Goal: Information Seeking & Learning: Learn about a topic

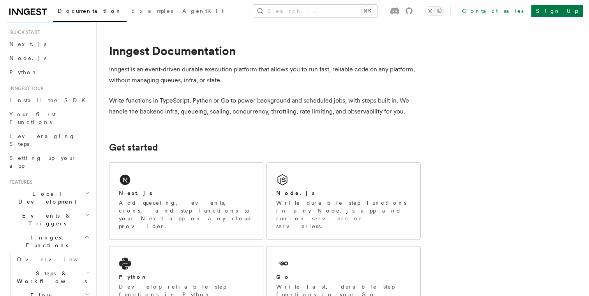
scroll to position [23, 0]
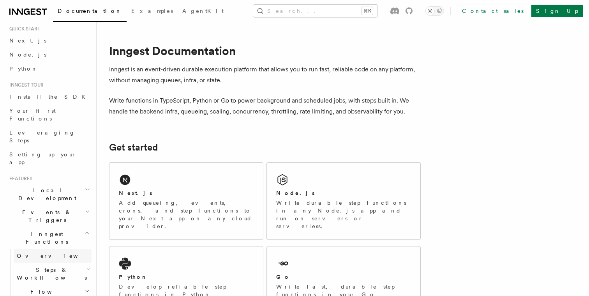
click at [42, 249] on link "Overview" at bounding box center [53, 256] width 78 height 14
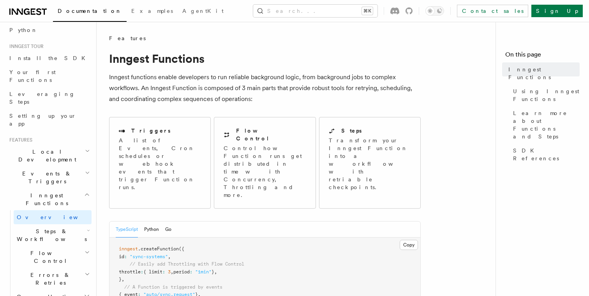
scroll to position [59, 0]
click at [47, 150] on span "Local Development" at bounding box center [45, 158] width 79 height 16
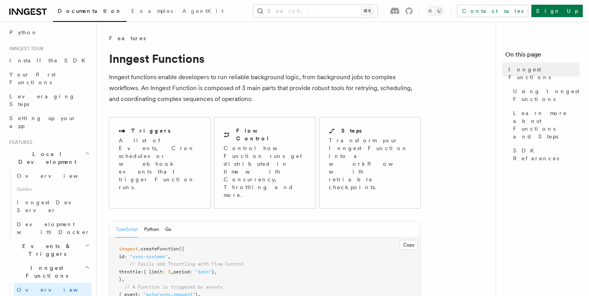
click at [47, 150] on span "Local Development" at bounding box center [45, 158] width 79 height 16
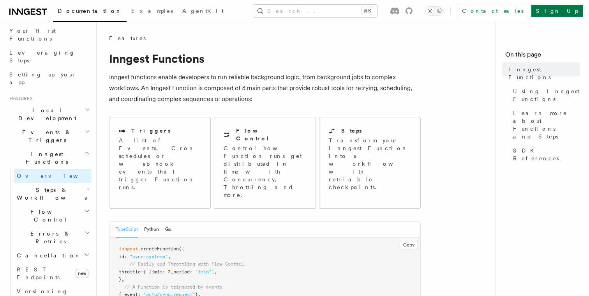
scroll to position [103, 0]
click at [55, 186] on span "Steps & Workflows" at bounding box center [50, 194] width 73 height 16
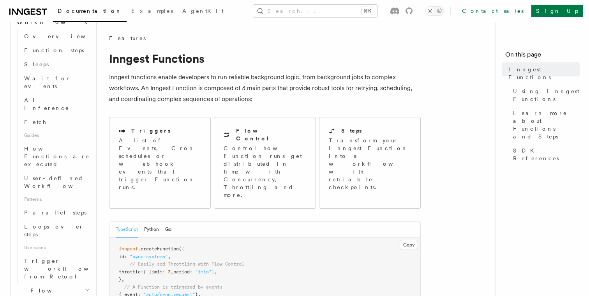
scroll to position [283, 0]
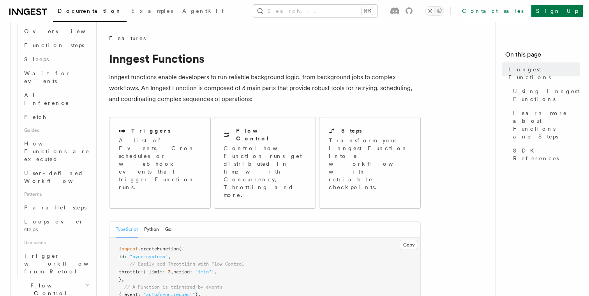
click at [49, 278] on h2 "Flow Control" at bounding box center [53, 289] width 78 height 22
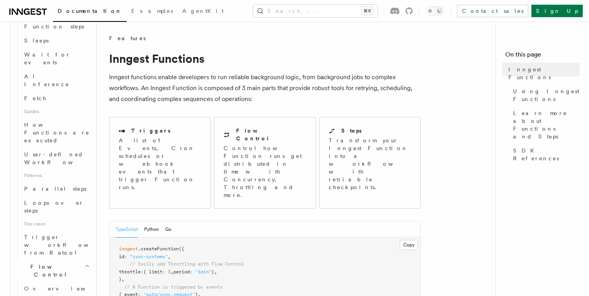
scroll to position [302, 0]
click at [49, 281] on link "Overview" at bounding box center [56, 288] width 71 height 14
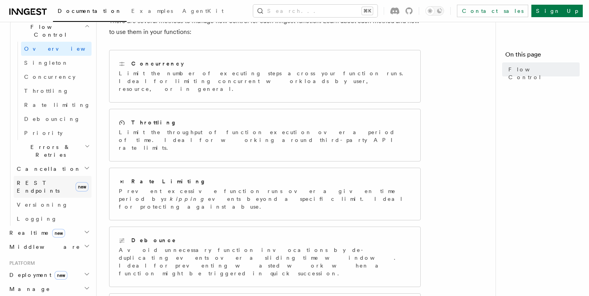
scroll to position [290, 0]
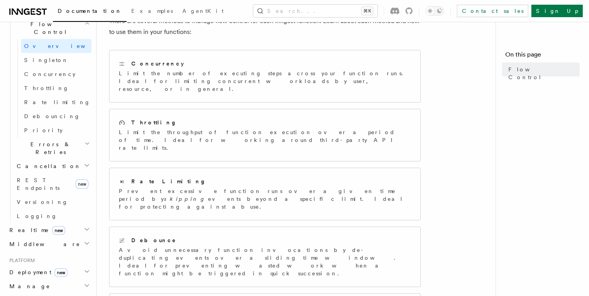
click at [34, 268] on span "Deployment new" at bounding box center [36, 272] width 61 height 8
click at [64, 223] on h2 "Realtime new" at bounding box center [48, 230] width 85 height 14
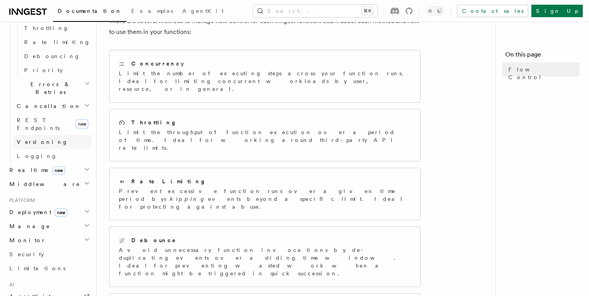
scroll to position [355, 0]
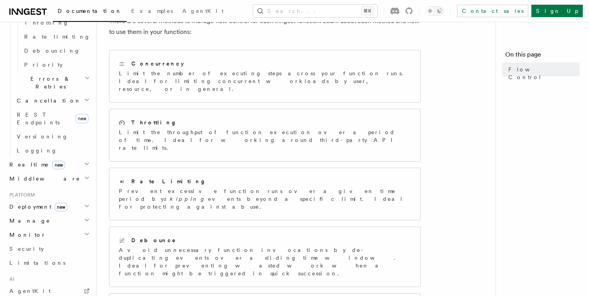
click at [32, 214] on h2 "Manage" at bounding box center [48, 221] width 85 height 14
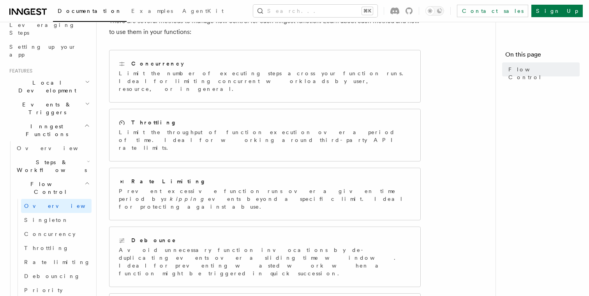
scroll to position [124, 0]
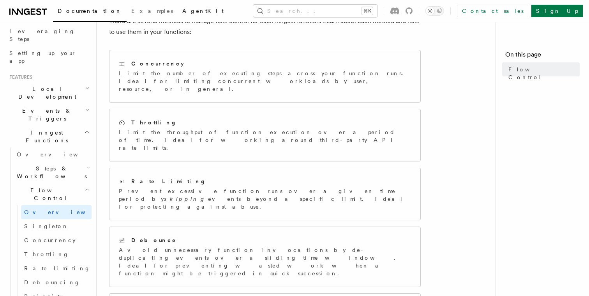
click at [182, 12] on span "AgentKit" at bounding box center [202, 11] width 41 height 6
